Goal: Use online tool/utility: Utilize a website feature to perform a specific function

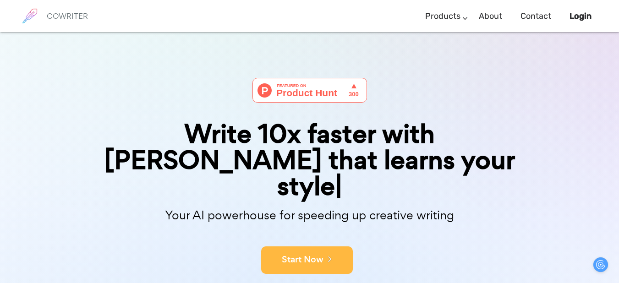
click at [314, 247] on button "Start Now" at bounding box center [307, 261] width 92 height 28
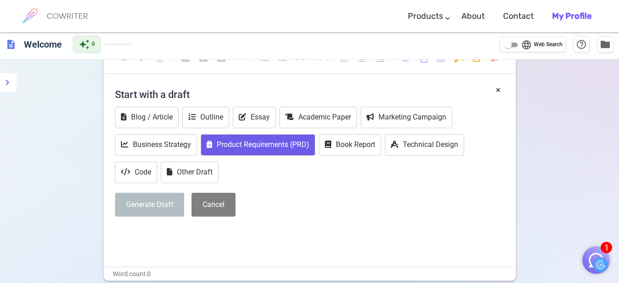
scroll to position [26, 0]
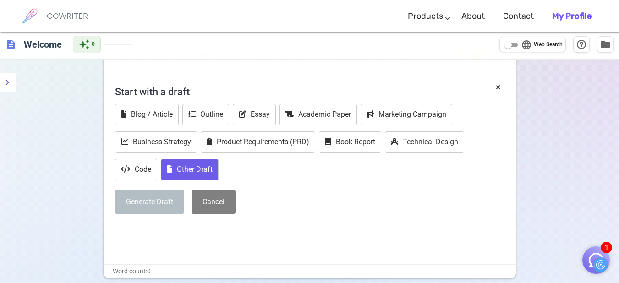
click at [174, 171] on button "Other Draft" at bounding box center [190, 170] width 58 height 22
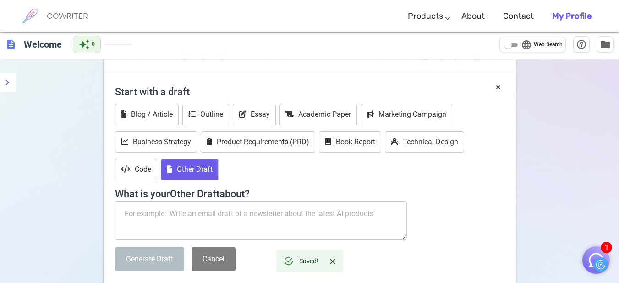
click at [181, 209] on textarea at bounding box center [261, 221] width 292 height 39
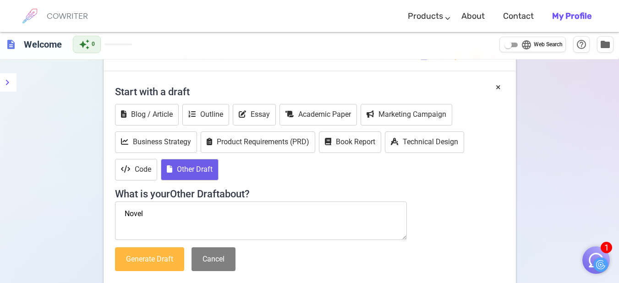
type textarea "Novel"
click at [157, 251] on button "Generate Draft" at bounding box center [149, 260] width 69 height 24
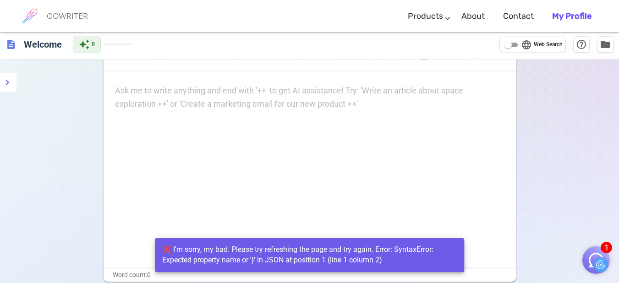
click at [182, 98] on div "Ask me to write anything and end with '++' to get AI assistance! Try: 'Write an…" at bounding box center [310, 97] width 390 height 27
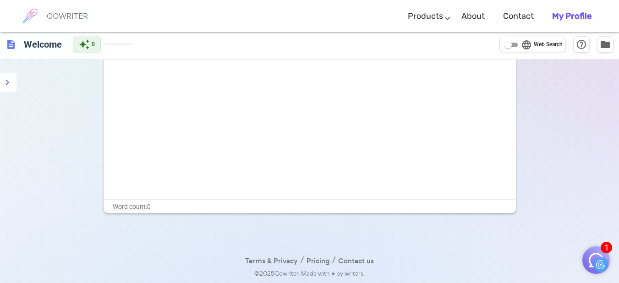
scroll to position [0, 0]
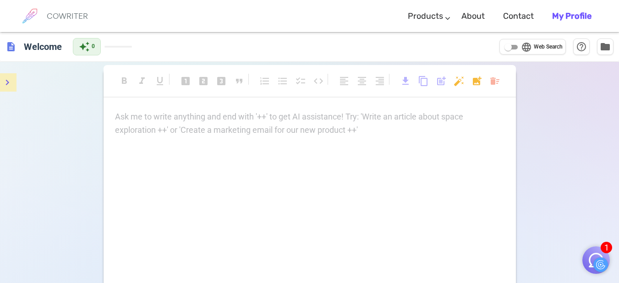
click at [3, 77] on icon "menu" at bounding box center [7, 82] width 11 height 11
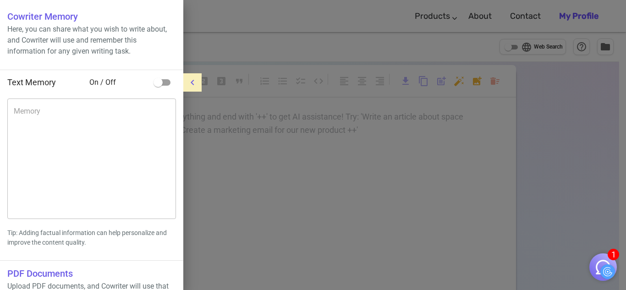
click at [189, 86] on icon "menu" at bounding box center [192, 82] width 11 height 11
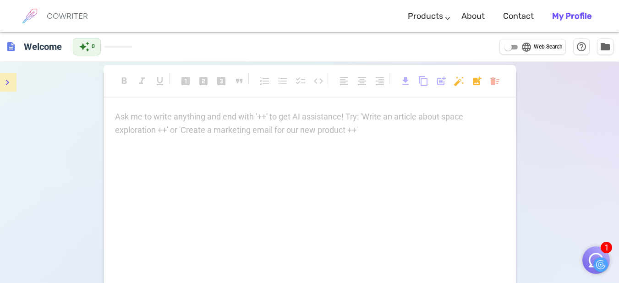
click at [336, 135] on div "Ask me to write anything and end with '++' to get AI assistance! Try: 'Write an…" at bounding box center [310, 123] width 390 height 27
click at [603, 264] on div at bounding box center [601, 265] width 15 height 15
click at [592, 247] on div "1" at bounding box center [597, 258] width 28 height 32
click at [590, 250] on button "1" at bounding box center [597, 261] width 28 height 28
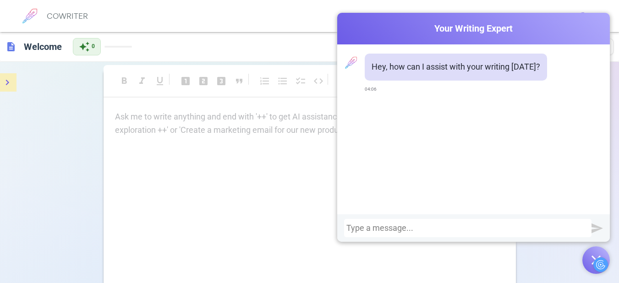
click at [434, 232] on div at bounding box center [468, 228] width 243 height 9
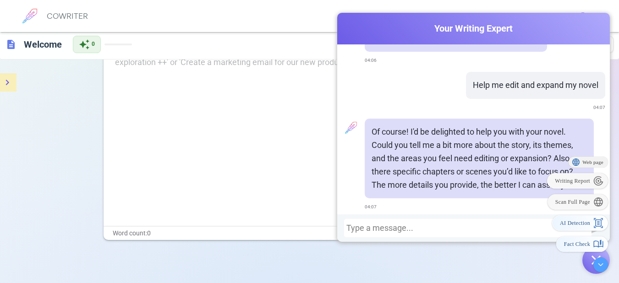
scroll to position [94, 4]
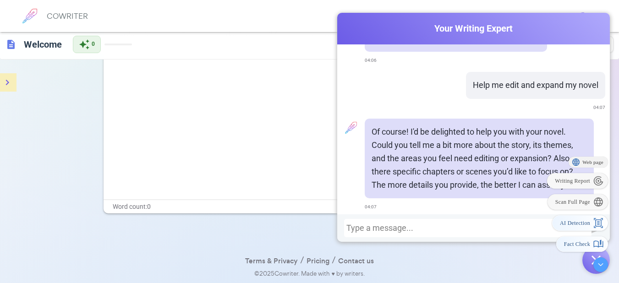
click at [598, 261] on div at bounding box center [601, 265] width 15 height 15
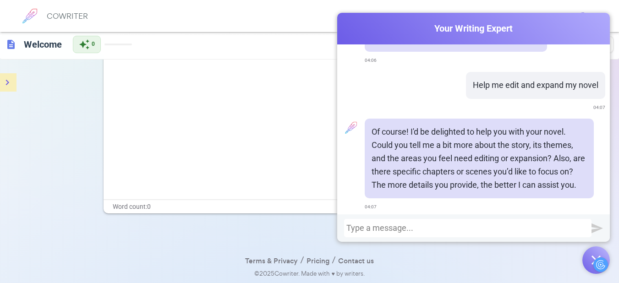
click at [429, 226] on div at bounding box center [468, 228] width 243 height 9
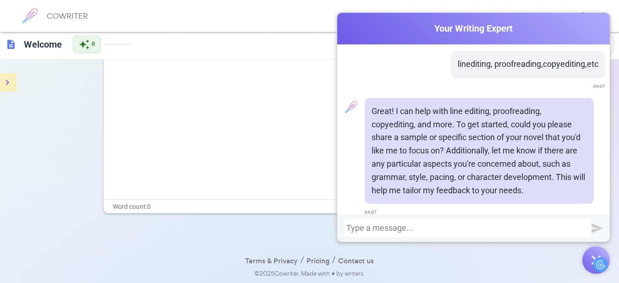
scroll to position [202, 0]
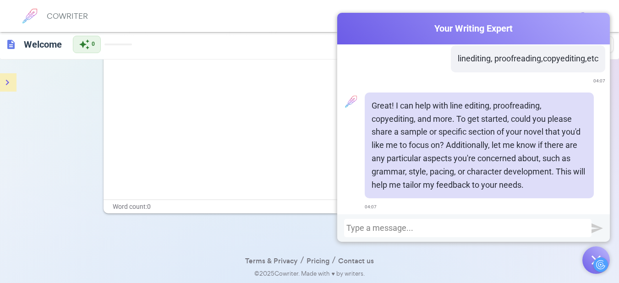
click at [584, 259] on button "button" at bounding box center [597, 261] width 28 height 28
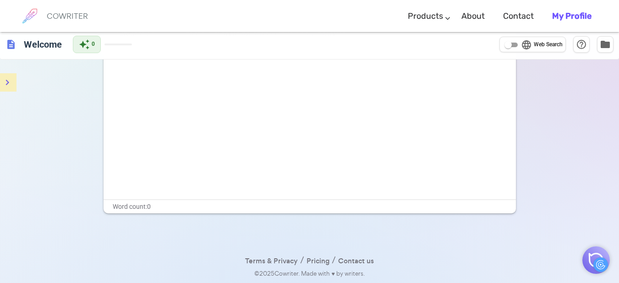
scroll to position [0, 4]
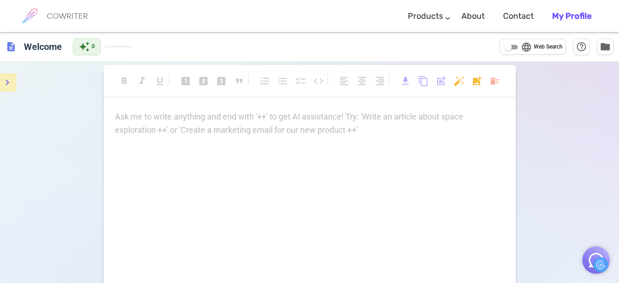
click at [274, 115] on p "Ask me to write anything and end with '++' to get AI assistance! Try: 'Write an…" at bounding box center [310, 116] width 390 height 13
click at [12, 75] on button "menu" at bounding box center [7, 82] width 18 height 18
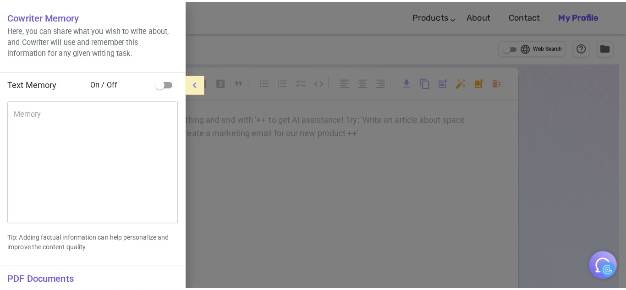
scroll to position [0, 0]
